Goal: Task Accomplishment & Management: Manage account settings

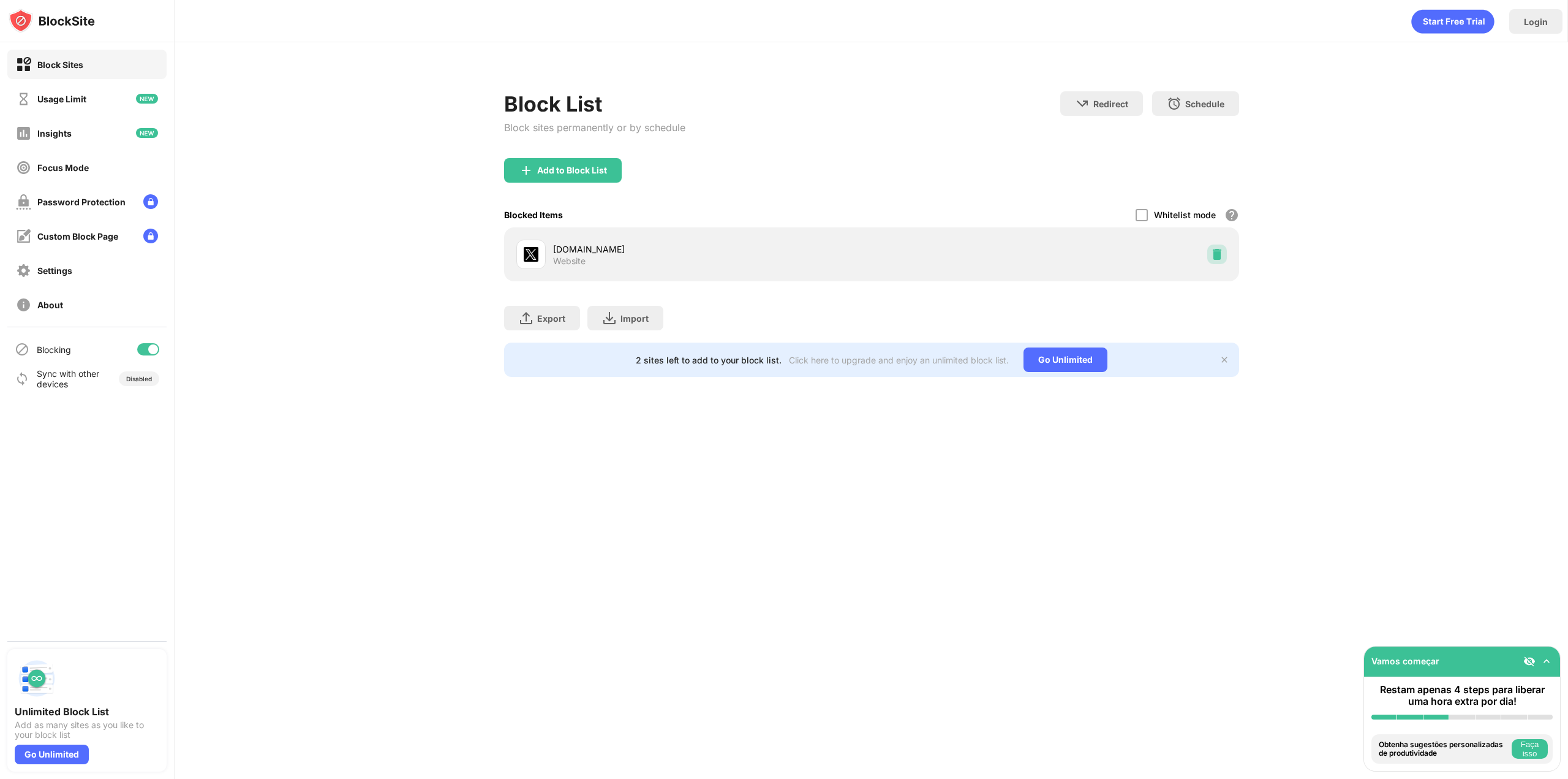
click at [1218, 255] on img at bounding box center [1217, 254] width 12 height 12
